Goal: Contribute content: Contribute content

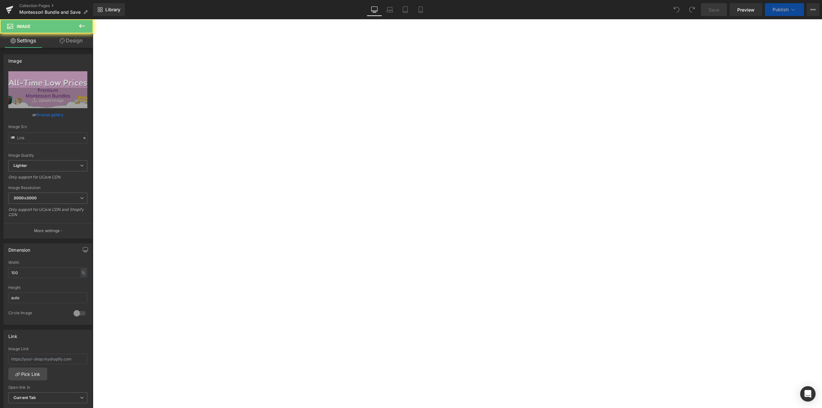
type input "[URL][DOMAIN_NAME]"
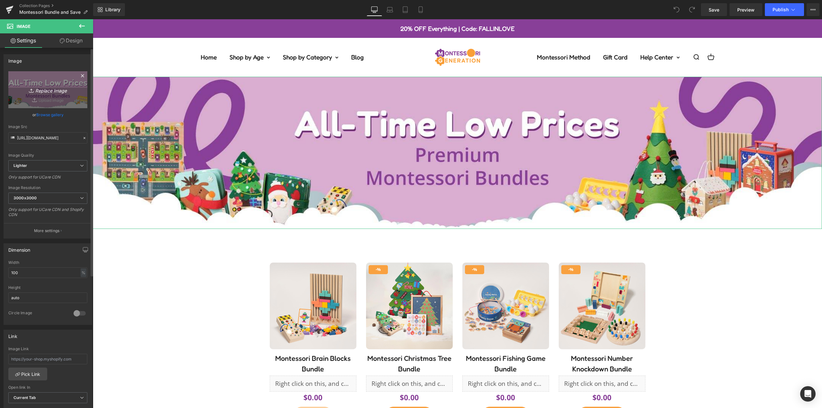
click at [37, 91] on icon "Replace Image" at bounding box center [47, 90] width 51 height 8
type input "C:\fakepath\desktop-banner-bundle-2025 (3).jpg"
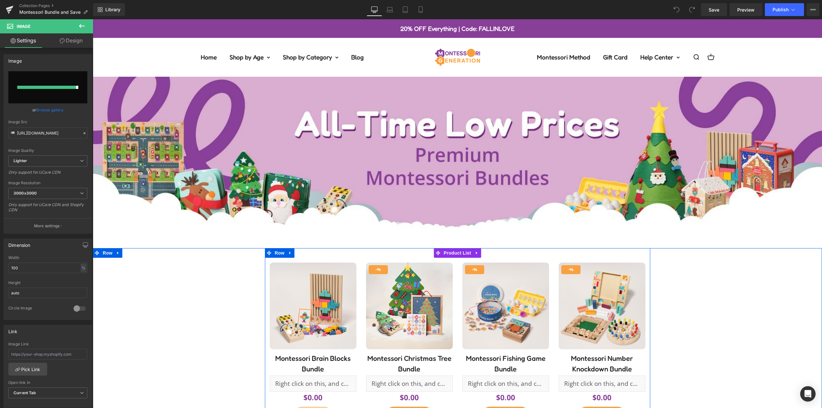
type input "[URL][DOMAIN_NAME]"
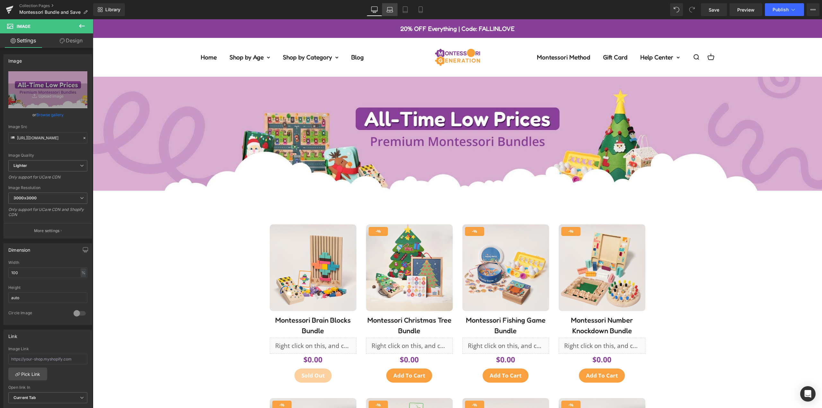
click at [394, 11] on link "Laptop" at bounding box center [389, 9] width 15 height 13
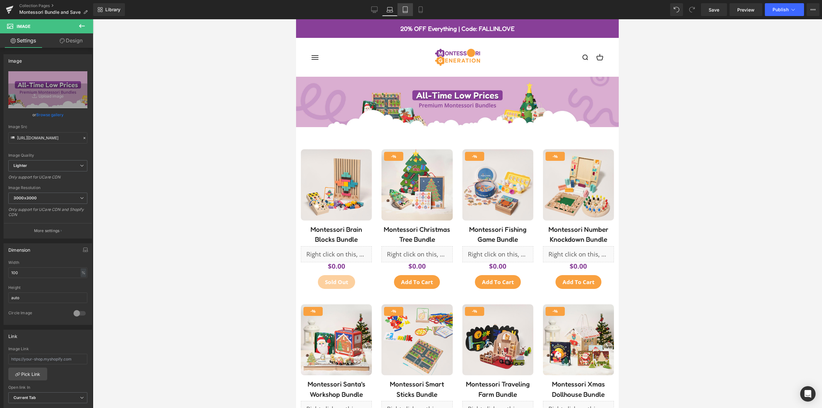
click at [407, 10] on icon at bounding box center [405, 9] width 6 height 6
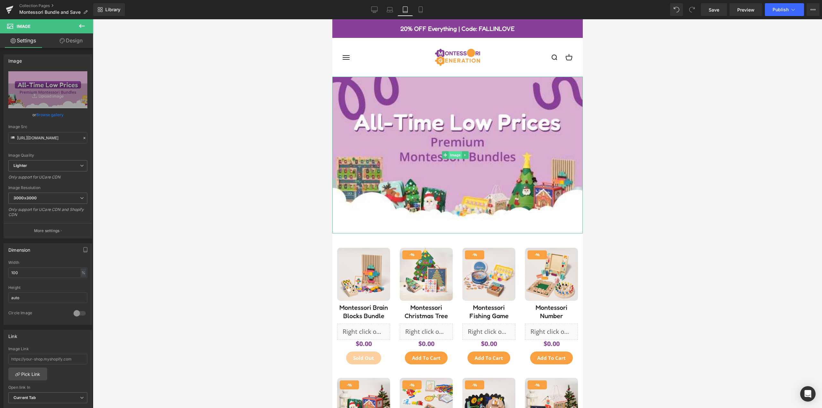
click at [455, 152] on span "Image" at bounding box center [454, 155] width 13 height 8
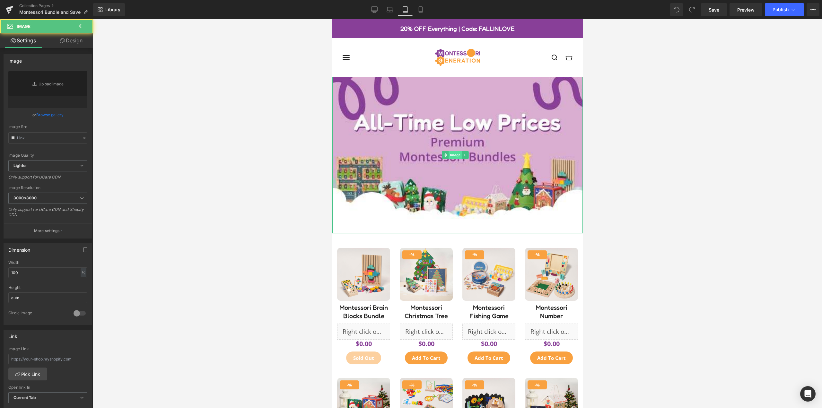
type input "[URL][DOMAIN_NAME]"
click at [40, 95] on link "Replace Image" at bounding box center [47, 89] width 79 height 37
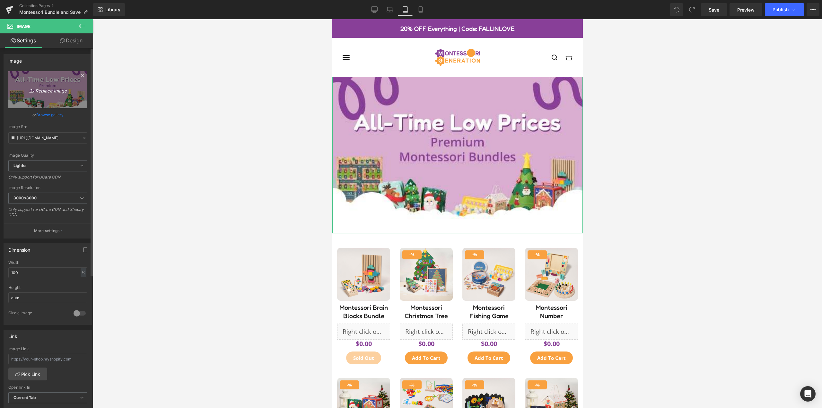
type input "C:\fakepath\mobile-banner-bundle-2025 (2).jpg"
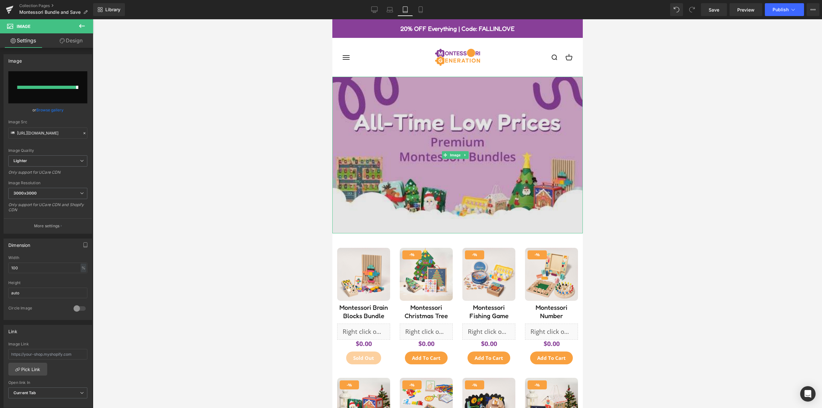
type input "[URL][DOMAIN_NAME]"
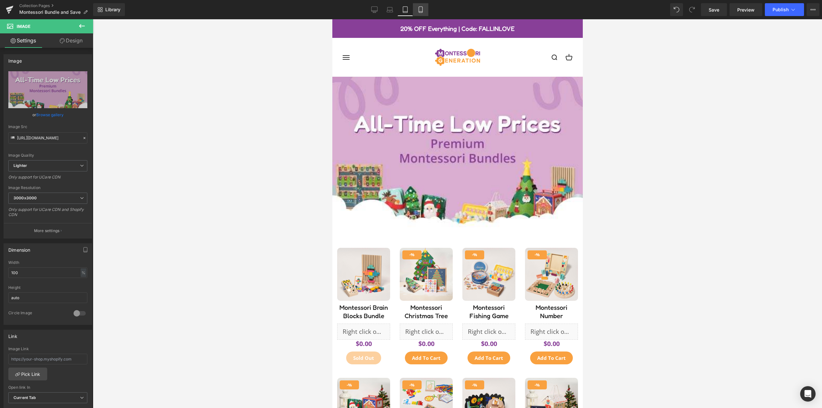
click at [420, 11] on icon at bounding box center [420, 9] width 6 height 6
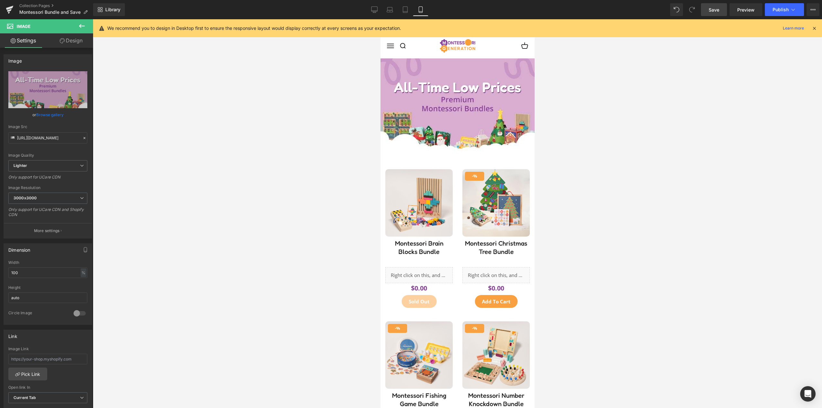
click at [720, 12] on link "Save" at bounding box center [714, 9] width 26 height 13
click at [793, 9] on icon at bounding box center [793, 9] width 6 height 6
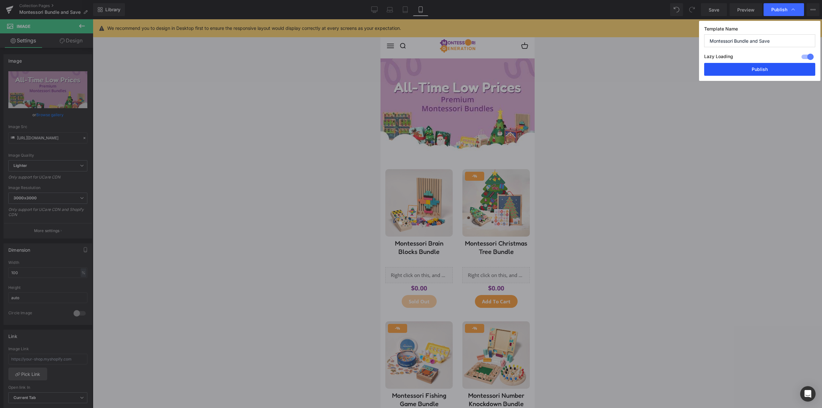
click at [761, 67] on button "Publish" at bounding box center [759, 69] width 111 height 13
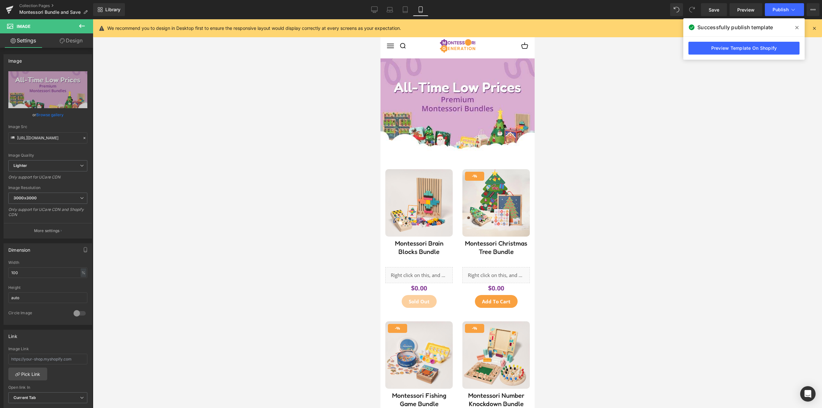
click at [624, 82] on div at bounding box center [457, 213] width 729 height 389
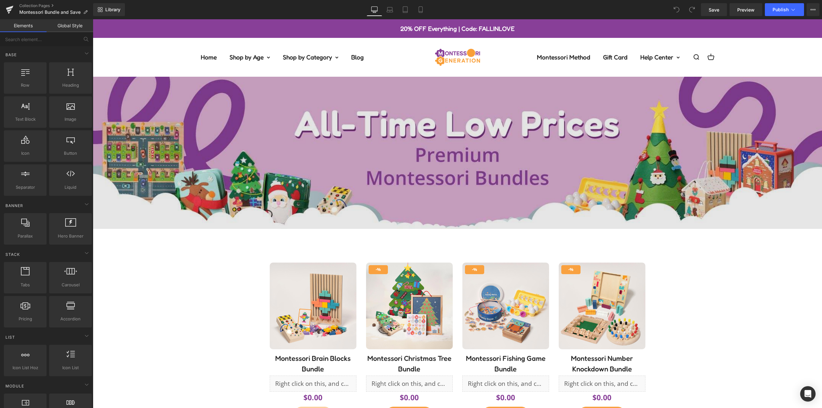
scroll to position [128, 0]
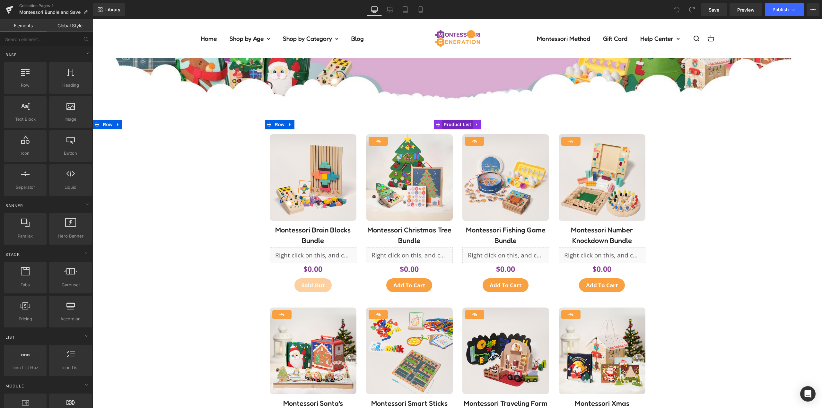
click at [456, 121] on span "Product List" at bounding box center [457, 125] width 30 height 10
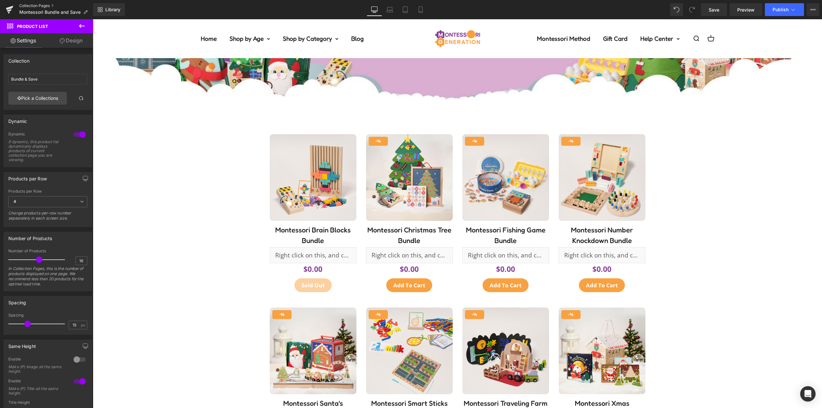
click at [37, 4] on link "Collection Pages" at bounding box center [56, 5] width 74 height 5
